Goal: Task Accomplishment & Management: Use online tool/utility

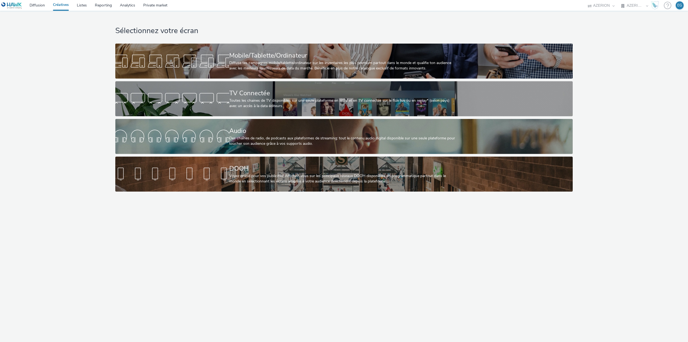
select select "79162ed7-0017-4339-93b0-3399b708648f"
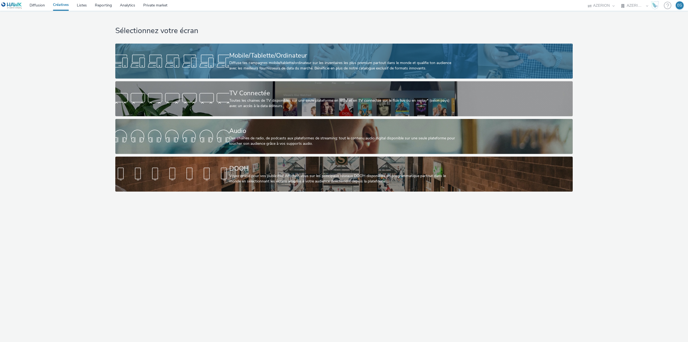
click at [203, 54] on div at bounding box center [172, 60] width 114 height 17
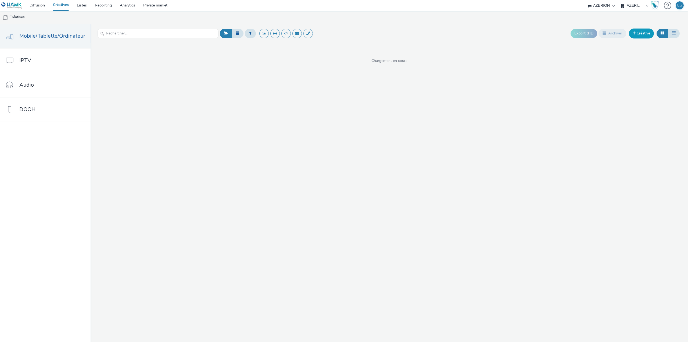
click at [641, 35] on link "Créative" at bounding box center [641, 33] width 25 height 10
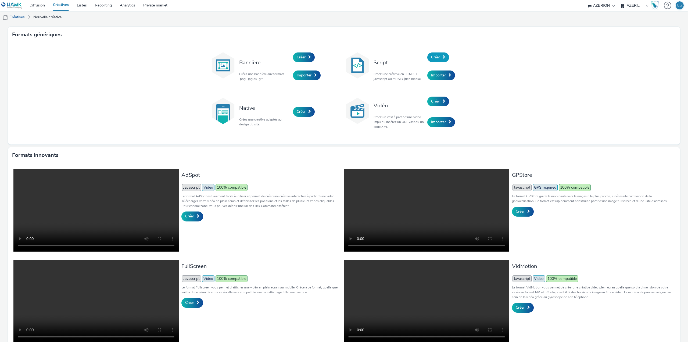
click at [439, 61] on link "Créer" at bounding box center [438, 57] width 22 height 10
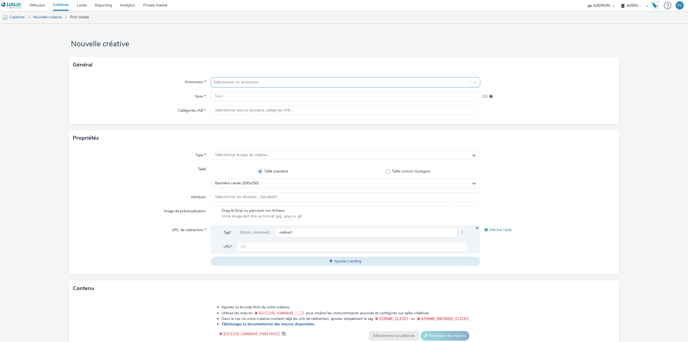
click at [217, 84] on div at bounding box center [341, 82] width 254 height 6
type input "test"
click at [230, 94] on li "Mutest" at bounding box center [346, 97] width 270 height 18
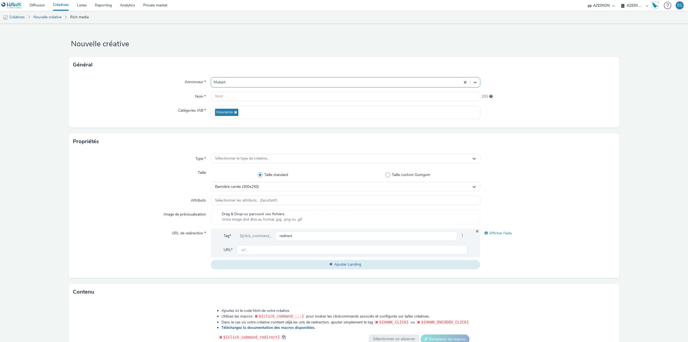
click at [233, 83] on div at bounding box center [336, 82] width 244 height 6
type input "test"
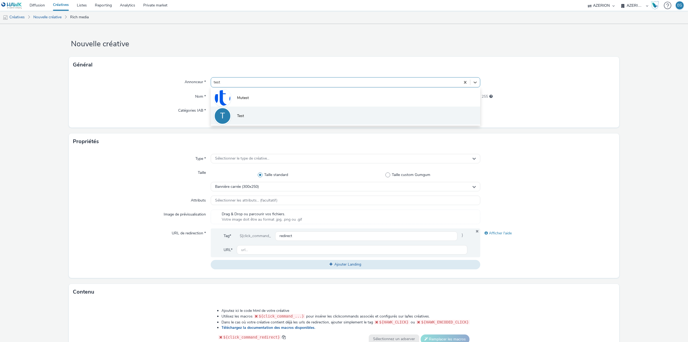
click at [240, 113] on span "Test" at bounding box center [240, 115] width 7 height 5
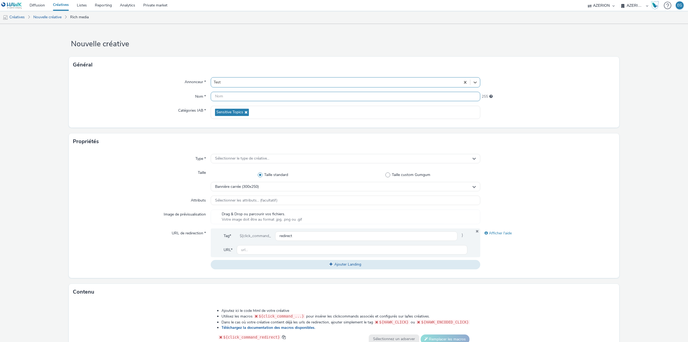
click at [235, 97] on input "text" at bounding box center [346, 96] width 270 height 9
type input "Test BF"
click at [225, 156] on span "Sélectionner le type de créative..." at bounding box center [242, 158] width 54 height 5
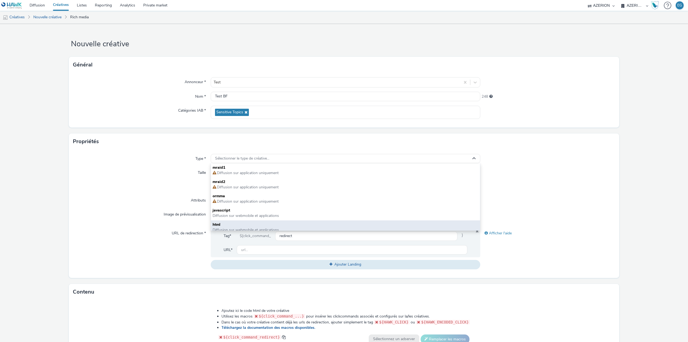
click at [225, 223] on span "html" at bounding box center [346, 224] width 266 height 5
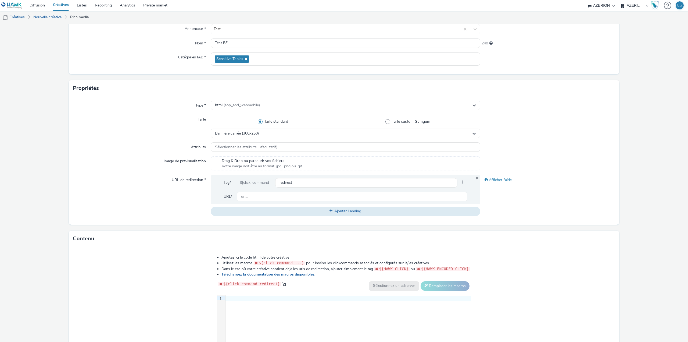
scroll to position [123, 0]
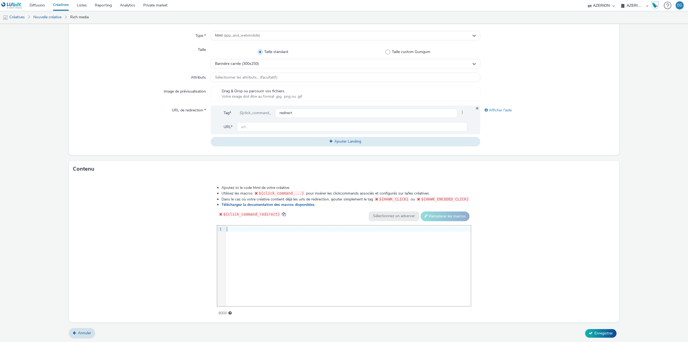
click at [274, 269] on div "9 1 ›" at bounding box center [344, 265] width 254 height 81
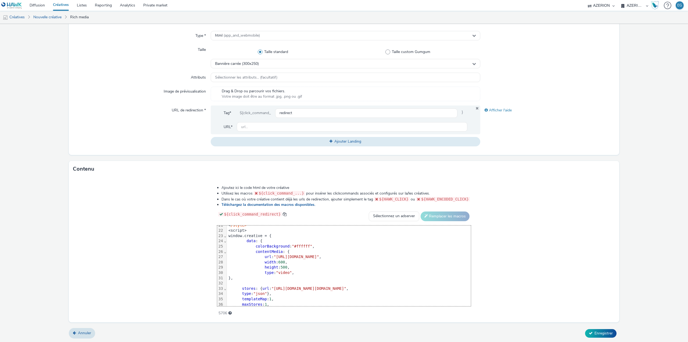
scroll to position [134, 0]
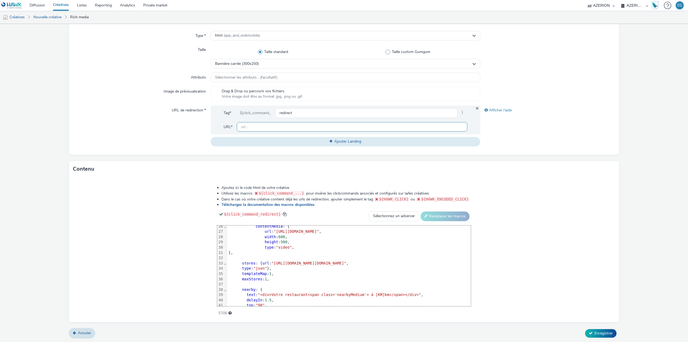
click at [290, 125] on input "text" at bounding box center [352, 126] width 231 height 9
type input "[URL][DOMAIN_NAME]"
click at [598, 335] on button "Enregistrer" at bounding box center [600, 333] width 31 height 9
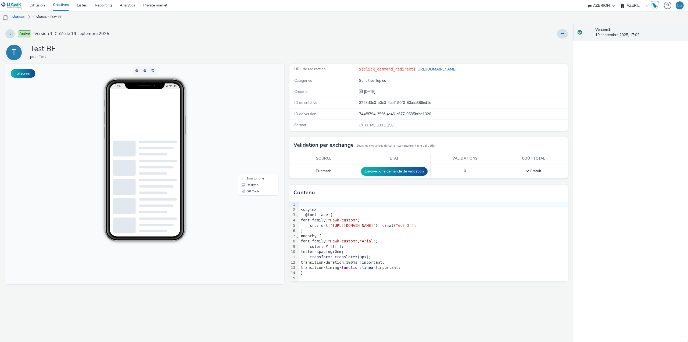
click at [60, 6] on link "Créatives" at bounding box center [61, 5] width 24 height 11
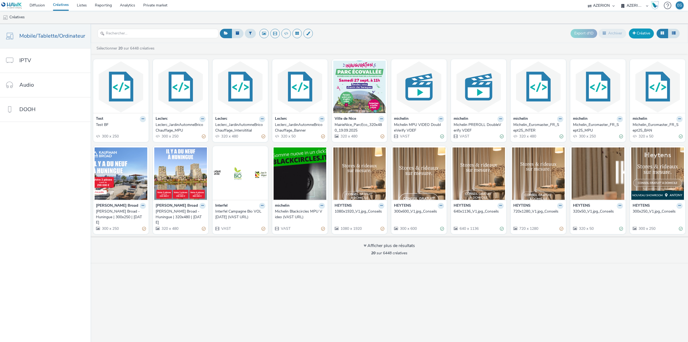
click at [646, 32] on link "Créative" at bounding box center [641, 33] width 25 height 10
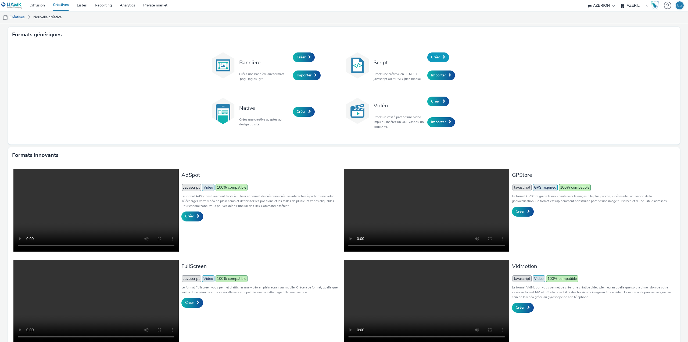
click at [434, 59] on span "Créer" at bounding box center [435, 57] width 9 height 5
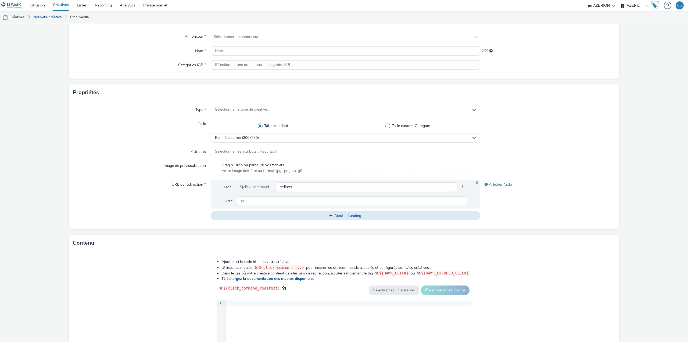
scroll to position [119, 0]
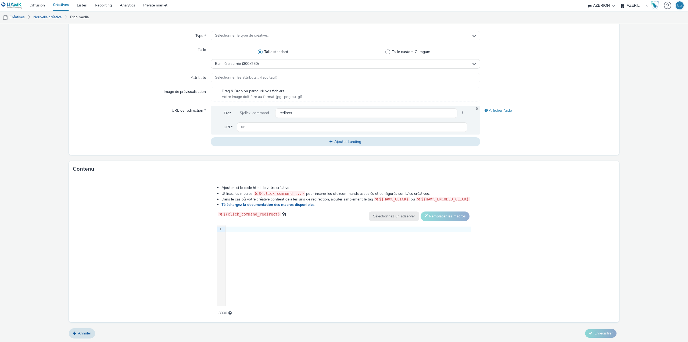
click at [135, 165] on div "Contenu" at bounding box center [344, 169] width 551 height 16
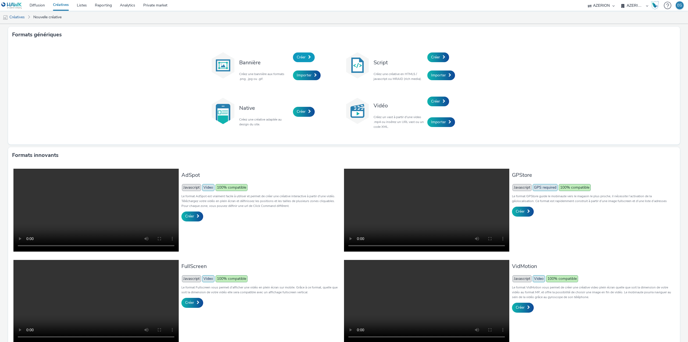
click at [293, 60] on link "Créer" at bounding box center [304, 57] width 22 height 10
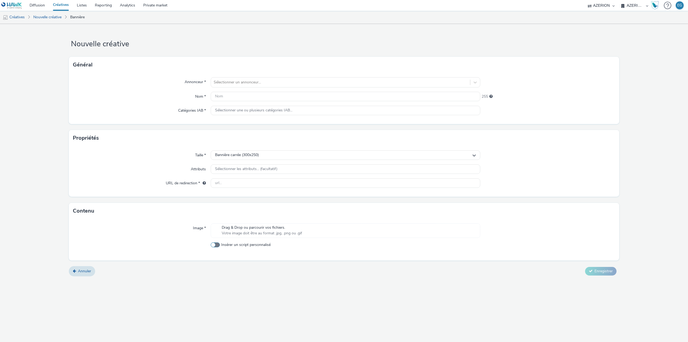
click at [240, 244] on span "Insérer un script personnalisé" at bounding box center [245, 244] width 49 height 5
click at [214, 244] on input "Insérer un script personnalisé" at bounding box center [212, 244] width 3 height 3
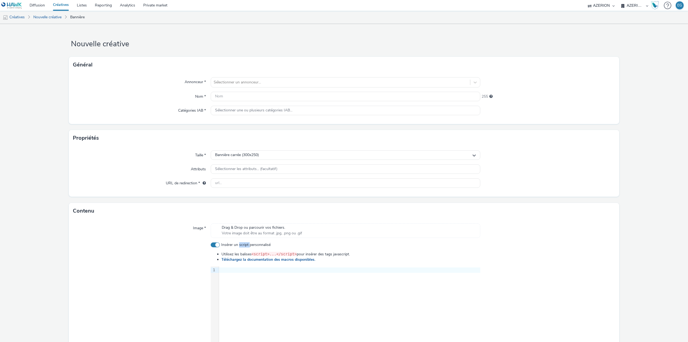
click at [240, 244] on span "Insérer un script personnalisé" at bounding box center [245, 244] width 49 height 5
click at [214, 244] on input "Insérer un script personnalisé" at bounding box center [212, 244] width 3 height 3
checkbox input "false"
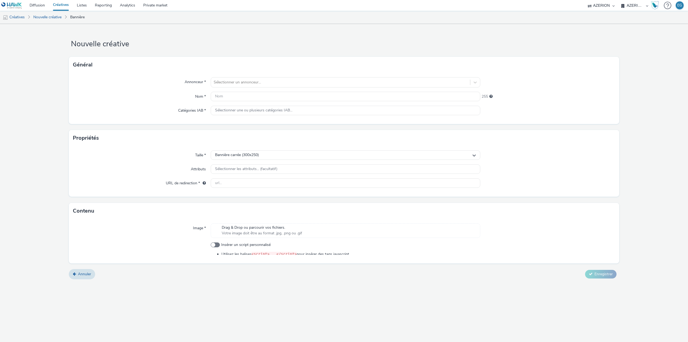
click at [163, 237] on div "Image *" at bounding box center [142, 230] width 138 height 15
click at [60, 3] on link "Créatives" at bounding box center [61, 5] width 24 height 11
